Goal: Information Seeking & Learning: Learn about a topic

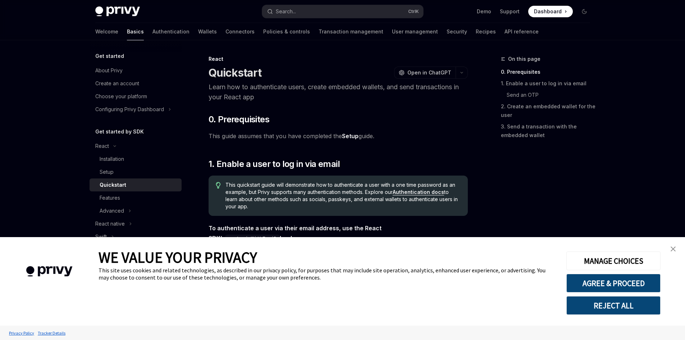
click at [676, 251] on link "close banner" at bounding box center [673, 249] width 14 height 14
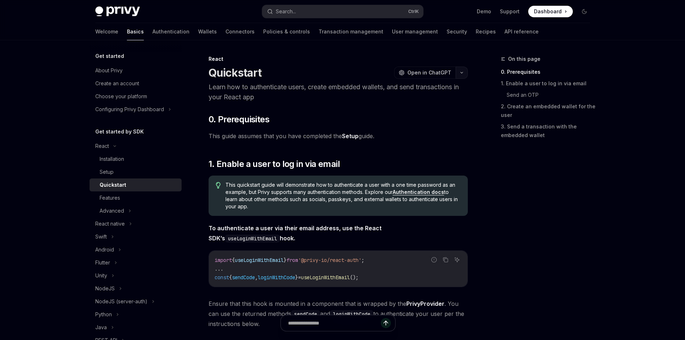
click at [464, 73] on icon "button" at bounding box center [461, 72] width 9 height 3
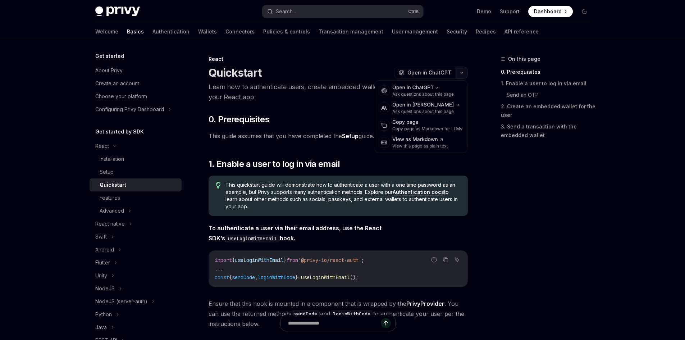
click at [464, 73] on icon "button" at bounding box center [461, 72] width 9 height 3
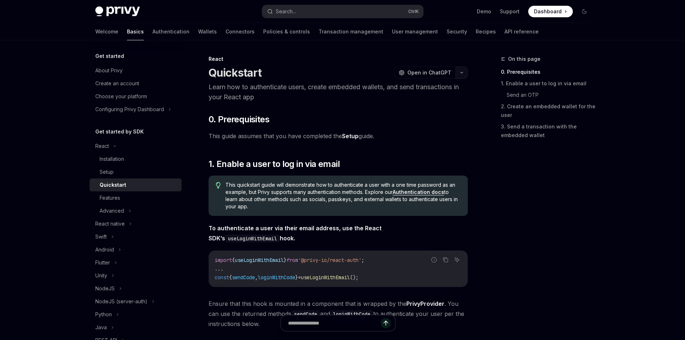
click at [464, 73] on button "button" at bounding box center [462, 73] width 12 height 12
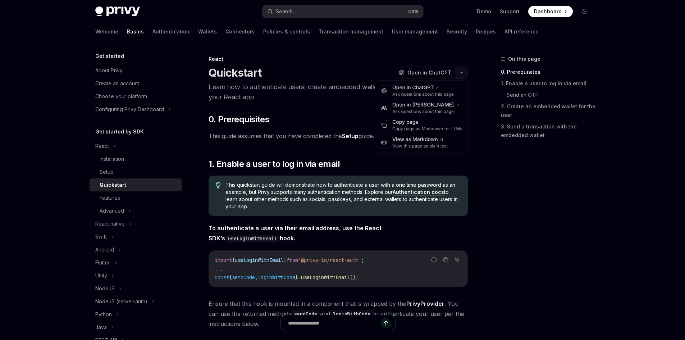
click at [464, 73] on button "button" at bounding box center [462, 73] width 12 height 12
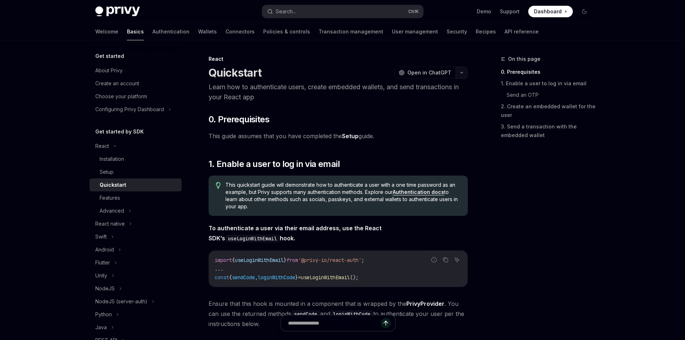
click at [465, 74] on button "button" at bounding box center [462, 73] width 12 height 12
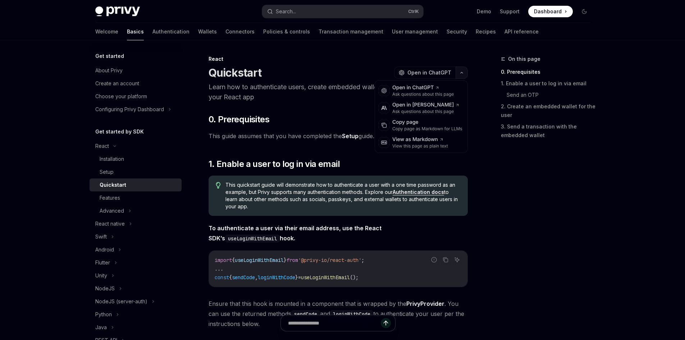
click at [465, 74] on button "button" at bounding box center [462, 73] width 12 height 12
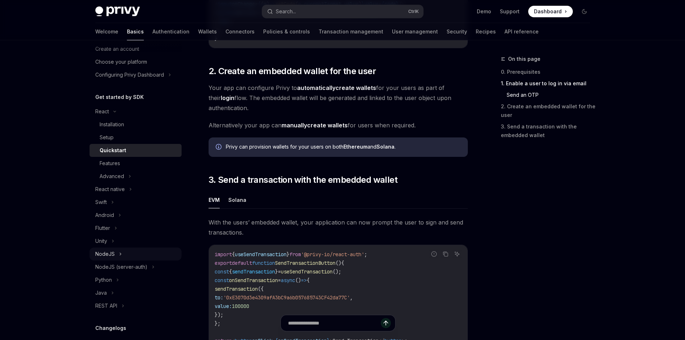
scroll to position [36, 0]
click at [124, 275] on div "Python" at bounding box center [136, 278] width 92 height 13
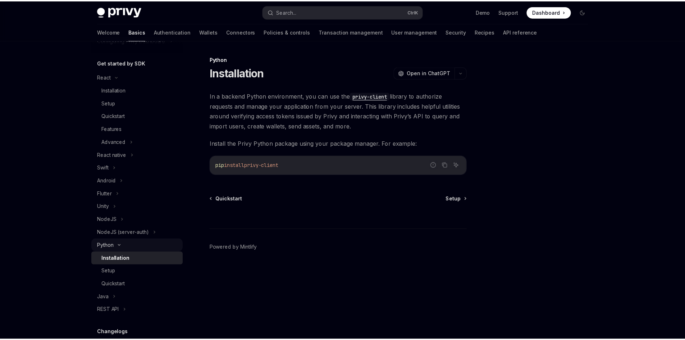
scroll to position [72, 0]
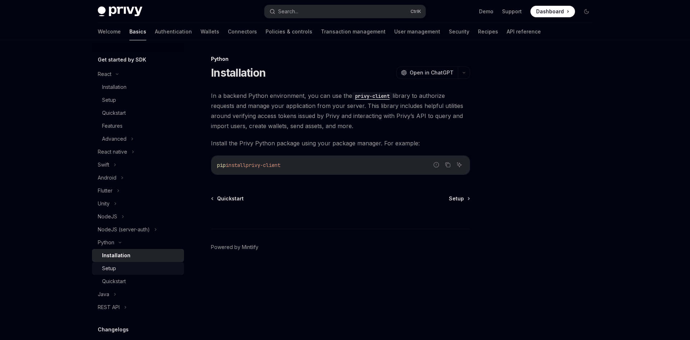
click at [145, 266] on div "Setup" at bounding box center [141, 268] width 78 height 9
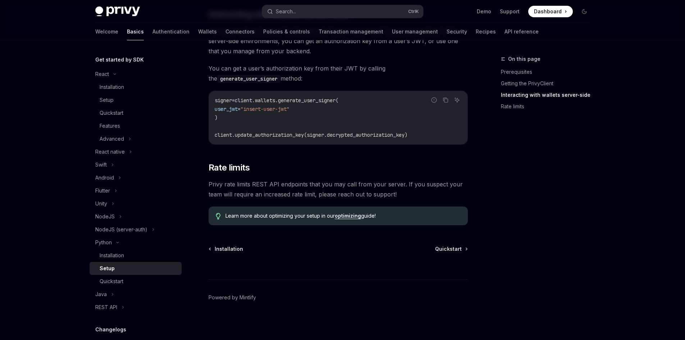
scroll to position [314, 0]
click at [128, 284] on div "Quickstart" at bounding box center [139, 281] width 78 height 9
type textarea "*"
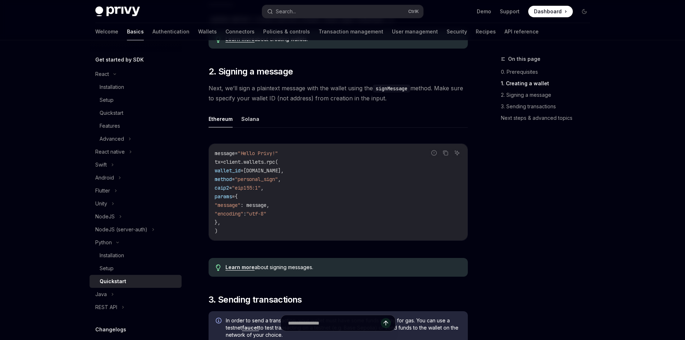
scroll to position [216, 0]
